Goal: Task Accomplishment & Management: Use online tool/utility

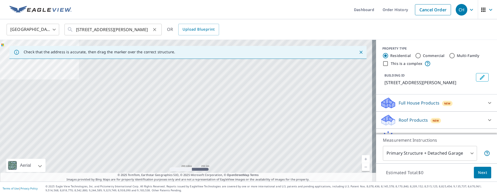
click at [159, 29] on div "[STREET_ADDRESS][PERSON_NAME] ​" at bounding box center [112, 30] width 97 height 12
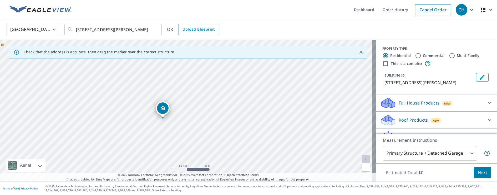
drag, startPoint x: 260, startPoint y: 91, endPoint x: 235, endPoint y: 99, distance: 26.4
click at [235, 99] on div "[STREET_ADDRESS][PERSON_NAME]" at bounding box center [188, 110] width 376 height 141
drag, startPoint x: 158, startPoint y: 109, endPoint x: 226, endPoint y: 82, distance: 73.5
click at [190, 119] on div "[STREET_ADDRESS][PERSON_NAME]" at bounding box center [188, 110] width 376 height 141
